Goal: Navigation & Orientation: Go to known website

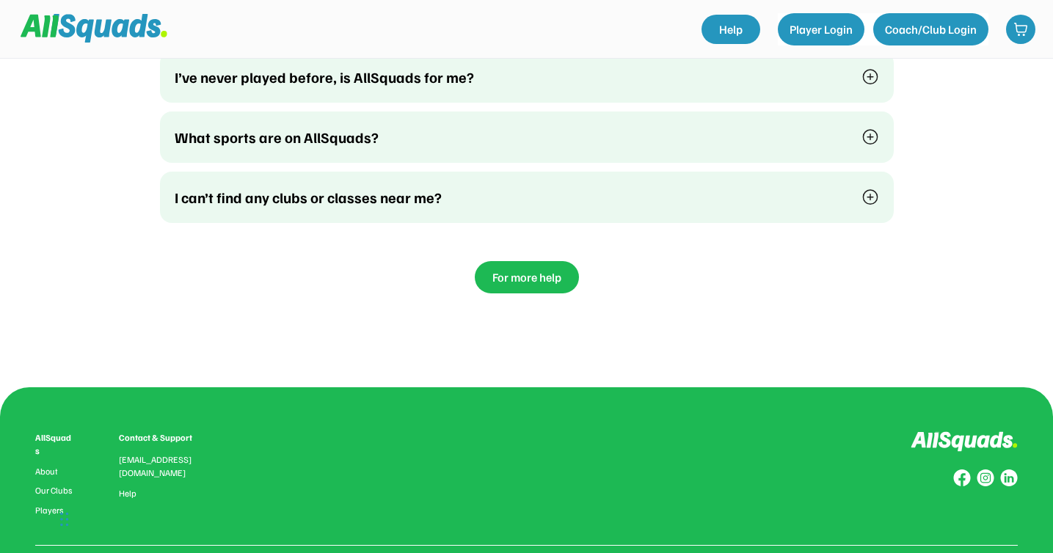
scroll to position [3914, 0]
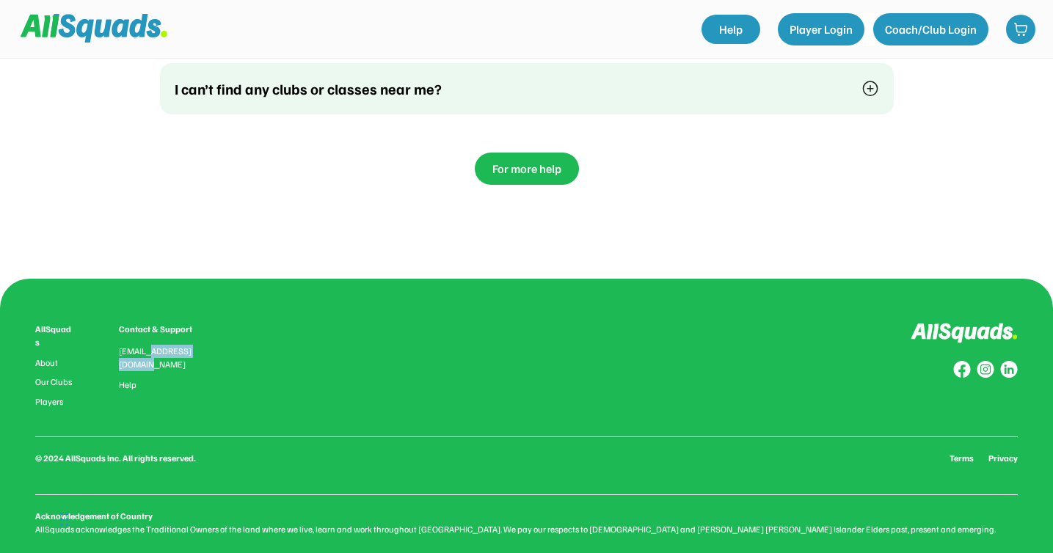
drag, startPoint x: 148, startPoint y: 333, endPoint x: 230, endPoint y: 335, distance: 82.2
click at [230, 335] on div "AllSquads About Our Clubs Players Contact & Support [EMAIL_ADDRESS][DOMAIN_NAME…" at bounding box center [526, 365] width 983 height 84
click at [296, 344] on div "AllSquads About Our Clubs Players Contact & Support hello@allsquads.com.au Help" at bounding box center [526, 365] width 983 height 84
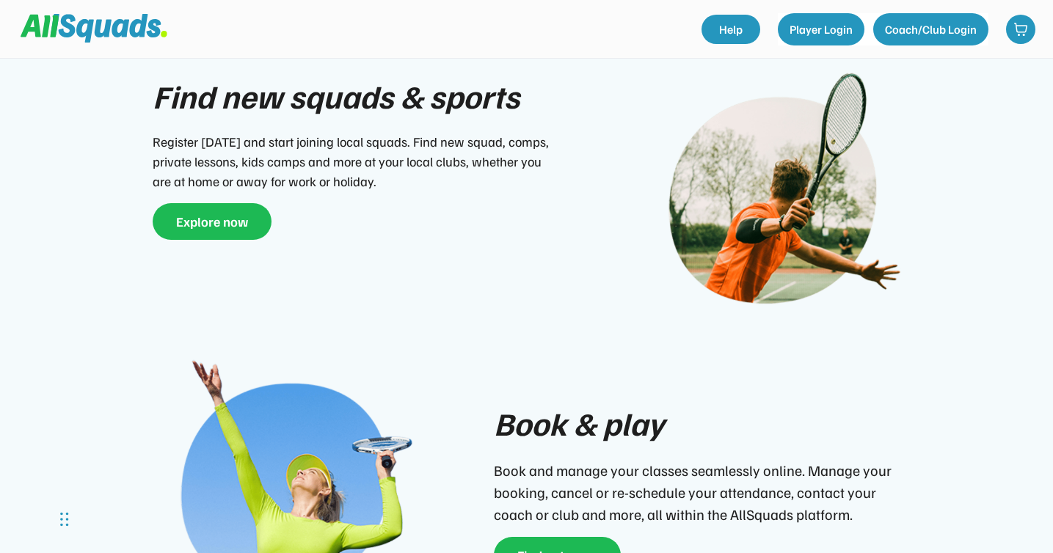
scroll to position [0, 0]
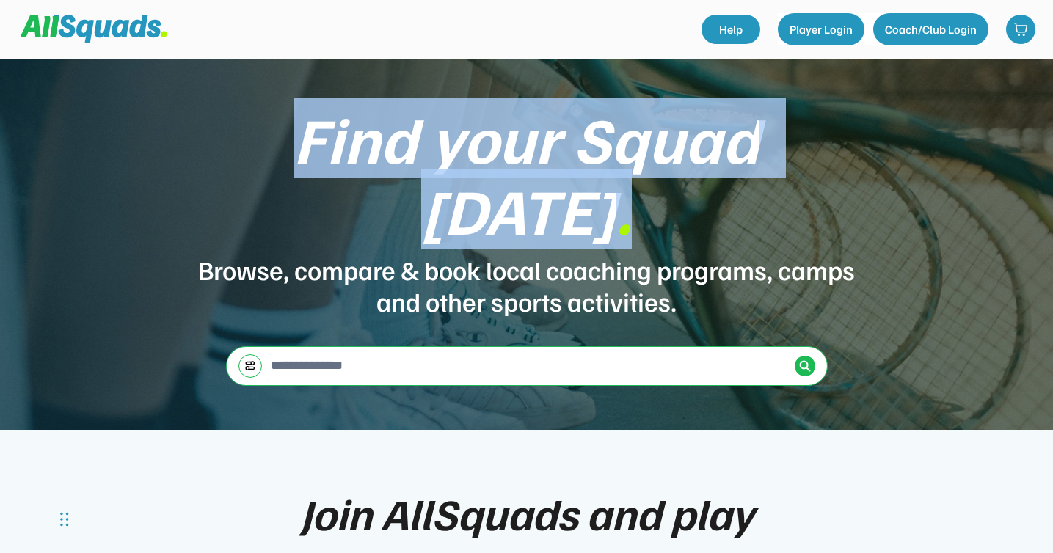
drag, startPoint x: 212, startPoint y: 172, endPoint x: 859, endPoint y: 199, distance: 647.9
click at [859, 199] on div "Find your Squad today . Browse, compare & book local coaching programs, camps a…" at bounding box center [526, 244] width 1053 height 371
click at [644, 199] on div "Find your Squad today ." at bounding box center [527, 174] width 661 height 142
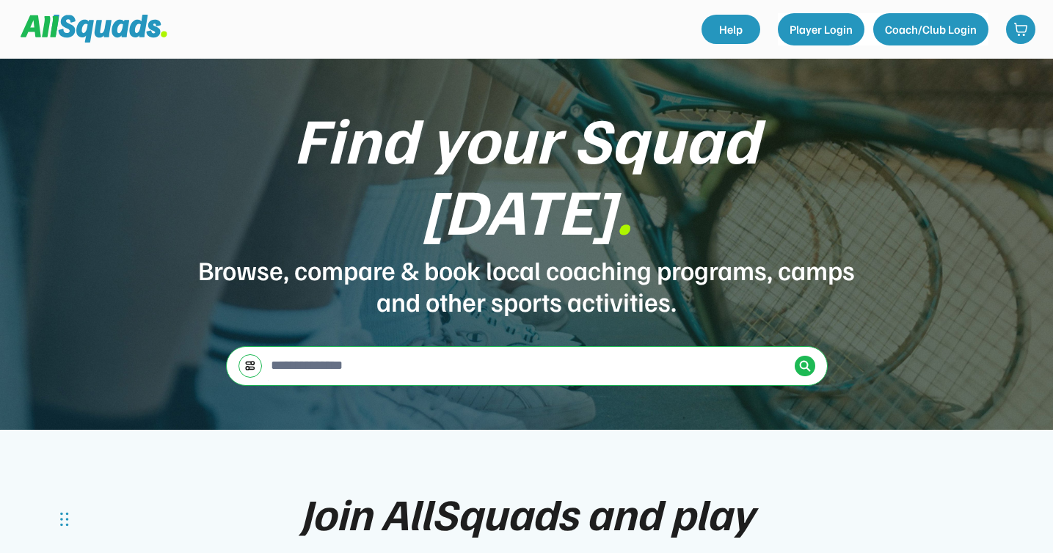
click at [608, 201] on div "Find your Squad today ." at bounding box center [527, 174] width 661 height 142
click at [253, 360] on img at bounding box center [250, 365] width 12 height 11
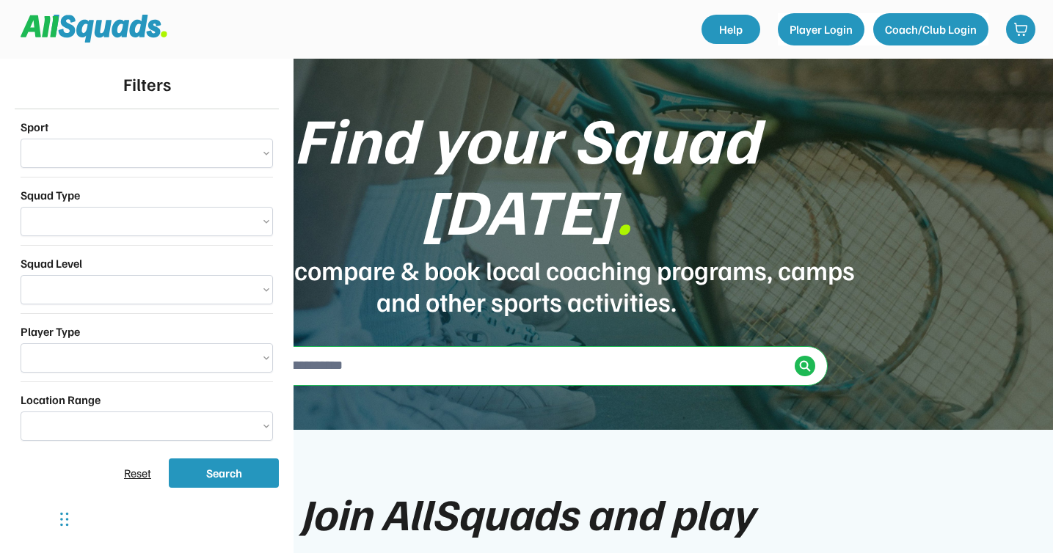
select select "**********"
click at [410, 164] on div "Find your Squad today ." at bounding box center [527, 174] width 661 height 142
click at [388, 140] on div "Find your Squad today ." at bounding box center [527, 174] width 661 height 142
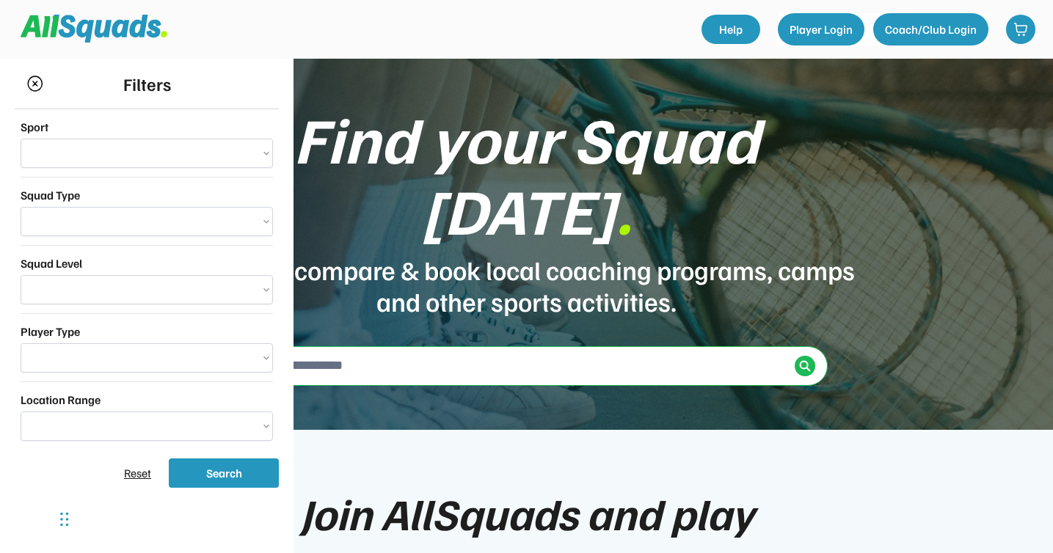
click at [31, 85] on img at bounding box center [35, 83] width 18 height 17
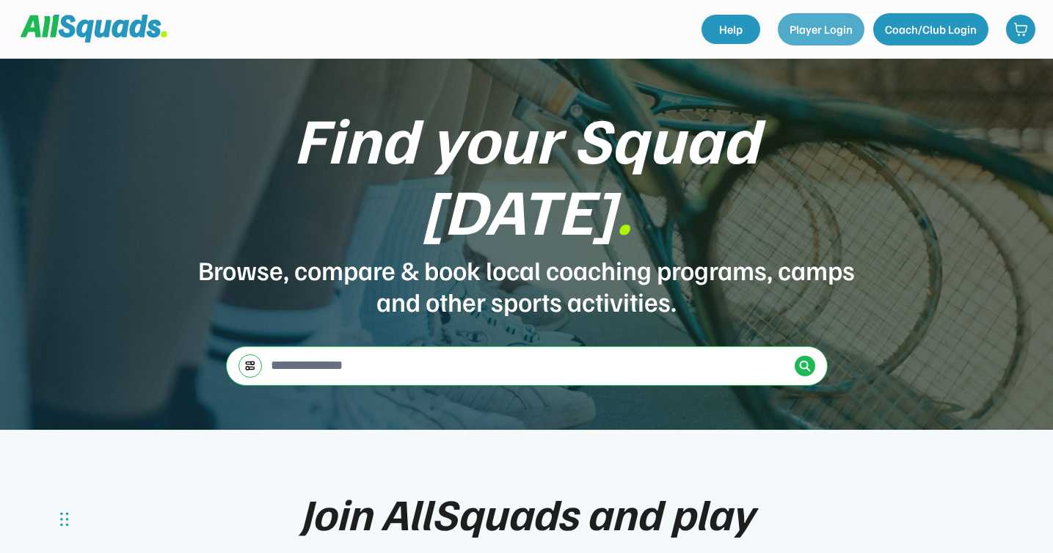
click at [826, 34] on button "Player Login" at bounding box center [821, 29] width 87 height 32
